Goal: Browse casually: Explore the website without a specific task or goal

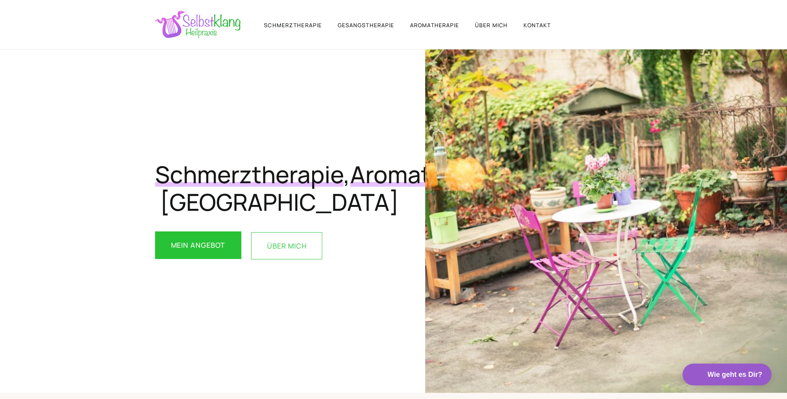
click at [288, 259] on link "ÜBER MICH" at bounding box center [286, 245] width 71 height 27
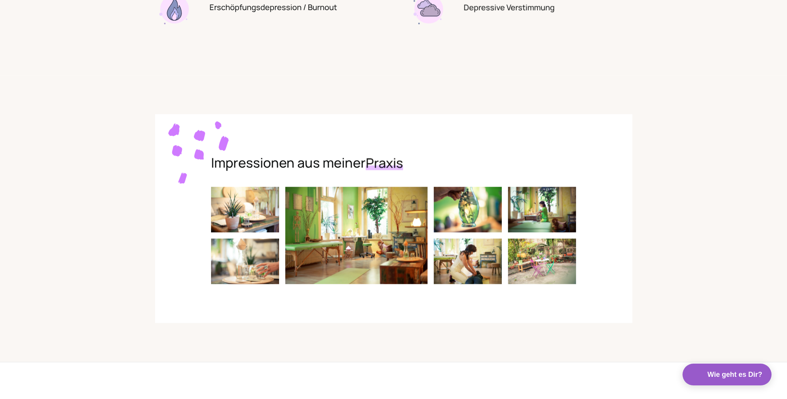
scroll to position [1732, 0]
click at [245, 211] on img "open lightbox" at bounding box center [245, 209] width 68 height 45
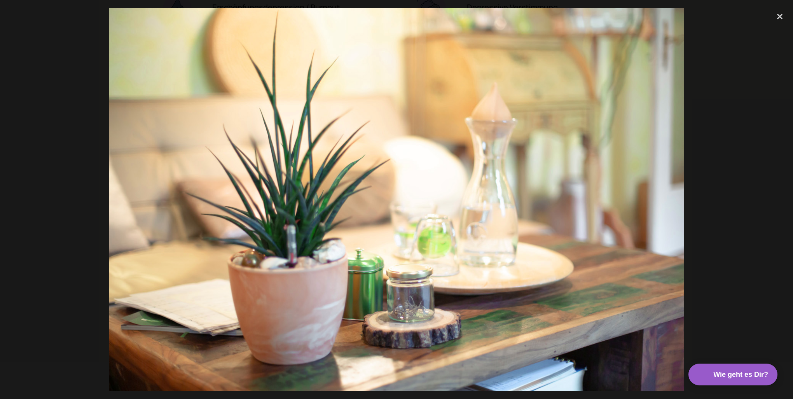
click at [755, 178] on div at bounding box center [396, 199] width 793 height 383
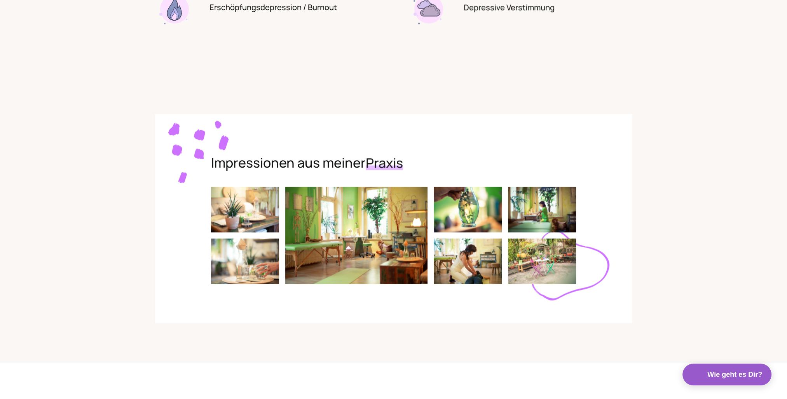
click at [333, 253] on img "open lightbox" at bounding box center [356, 235] width 142 height 97
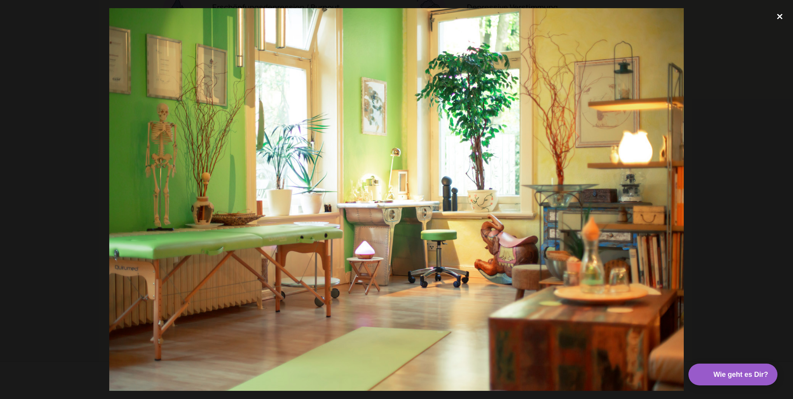
click at [778, 17] on div "close lightbox" at bounding box center [780, 16] width 26 height 17
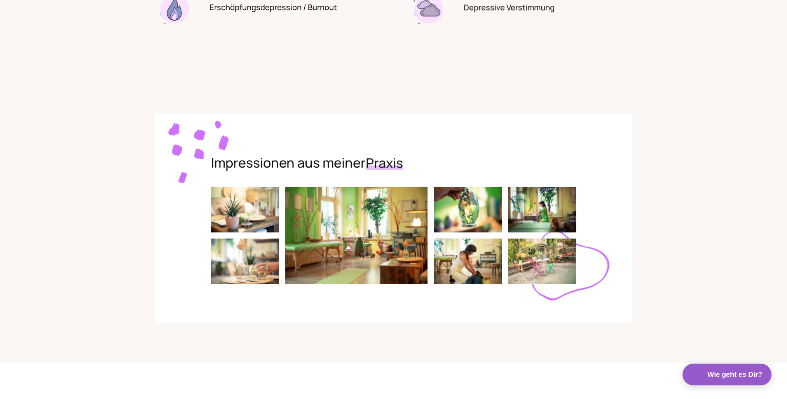
click at [479, 260] on img "open lightbox" at bounding box center [468, 260] width 68 height 45
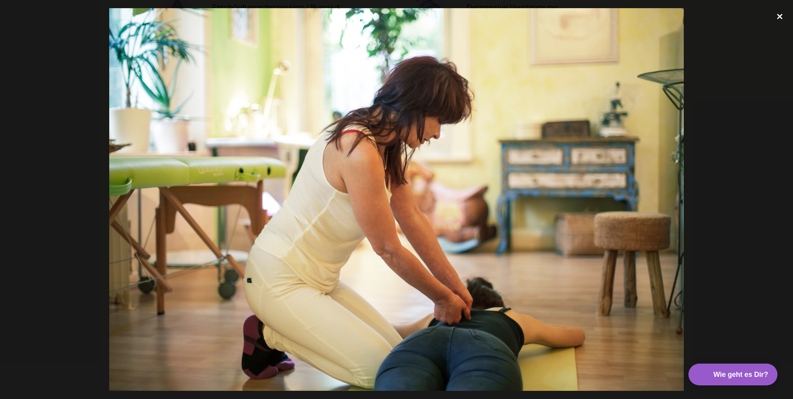
click at [778, 17] on div "close lightbox" at bounding box center [780, 16] width 26 height 17
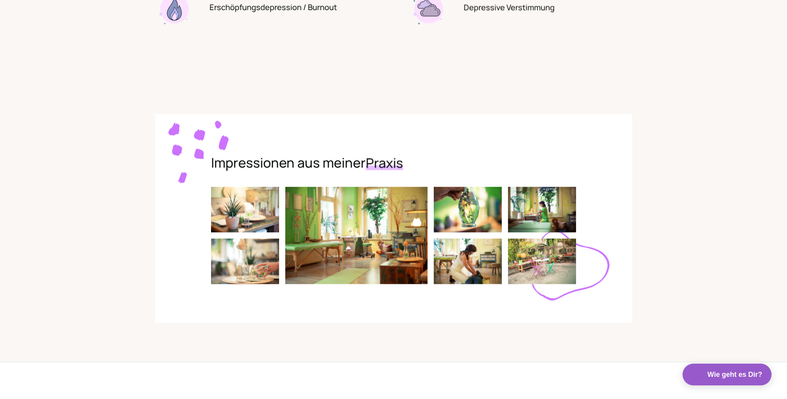
click at [546, 254] on img "open lightbox" at bounding box center [542, 260] width 68 height 45
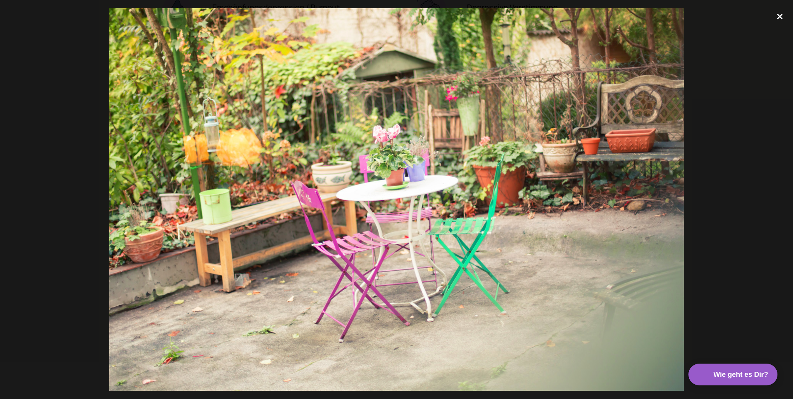
click at [778, 20] on div "close lightbox" at bounding box center [780, 16] width 26 height 17
